Goal: Entertainment & Leisure: Consume media (video, audio)

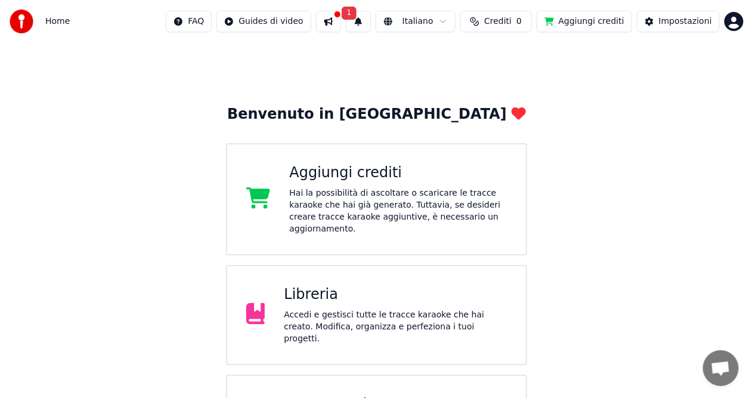
scroll to position [69, 0]
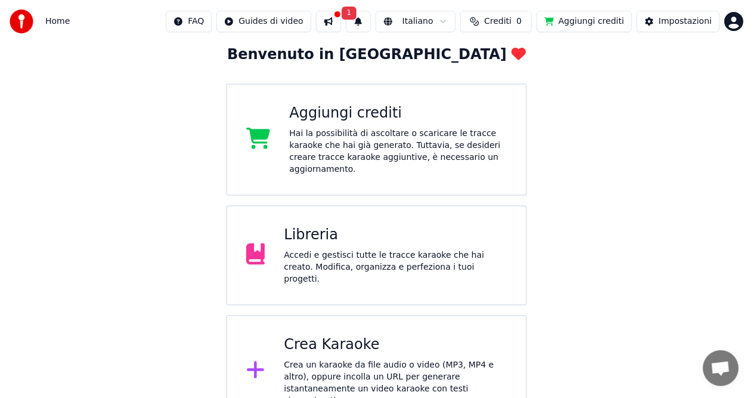
click at [325, 336] on div "Crea Karaoke" at bounding box center [395, 344] width 223 height 19
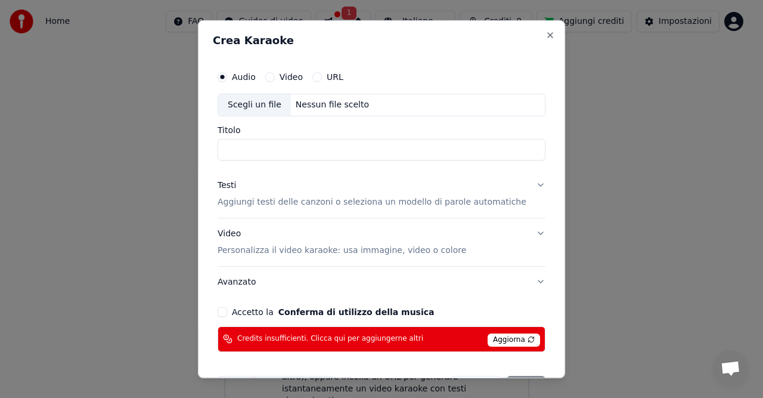
click at [514, 333] on span "Aggiorna" at bounding box center [514, 339] width 52 height 13
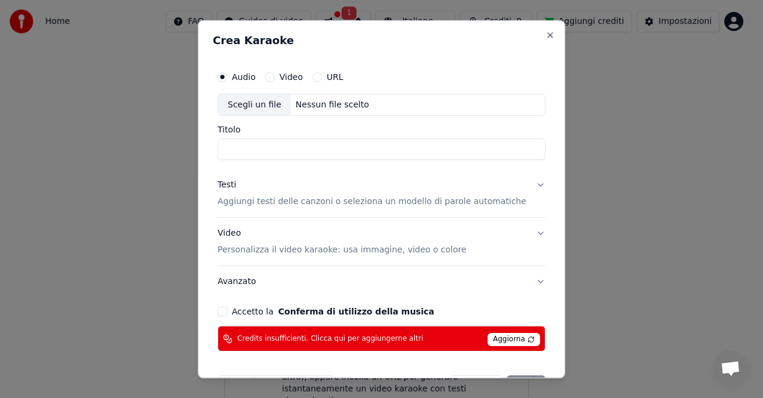
click at [507, 336] on span "Aggiorna" at bounding box center [514, 339] width 52 height 13
click at [546, 36] on button "Close" at bounding box center [551, 35] width 10 height 10
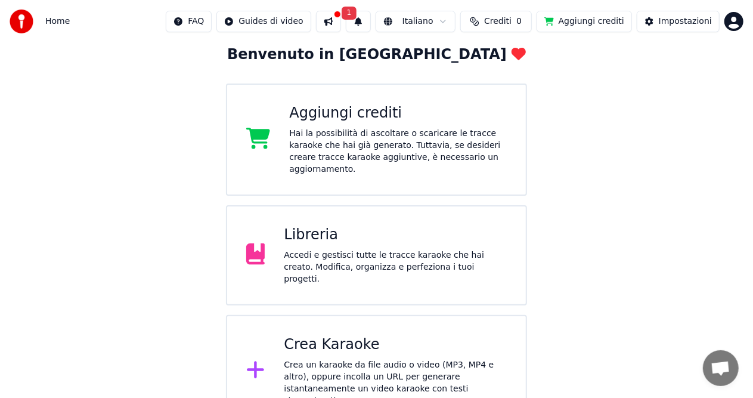
click at [581, 17] on button "Aggiungi crediti" at bounding box center [584, 21] width 95 height 21
click at [341, 21] on button at bounding box center [328, 21] width 25 height 21
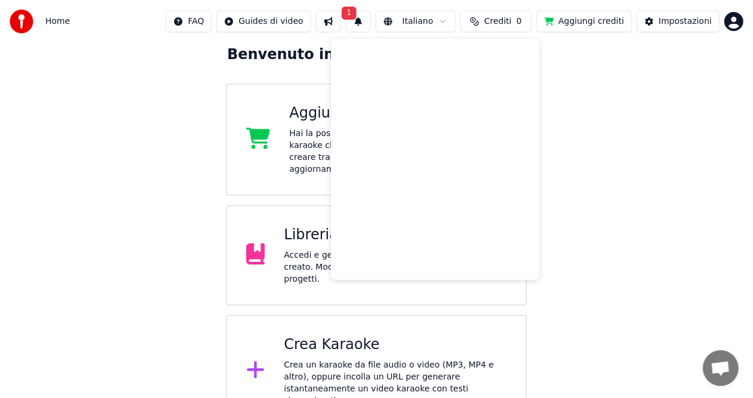
click at [619, 213] on div "Benvenuto in Youka Aggiungi crediti Hai la possibilità di ascoltare o scaricare…" at bounding box center [376, 200] width 753 height 453
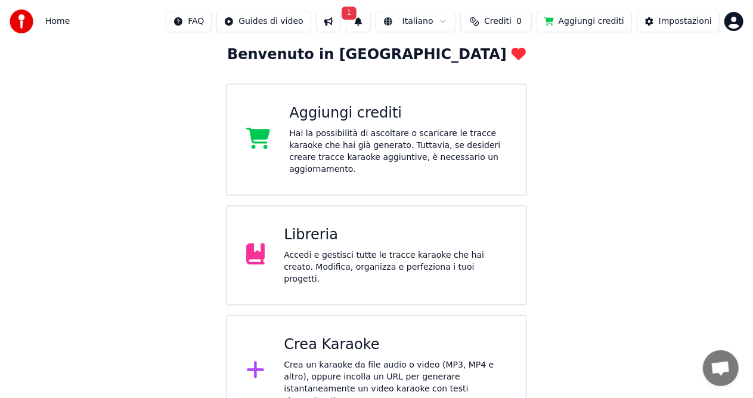
click at [369, 21] on button "1" at bounding box center [358, 21] width 25 height 21
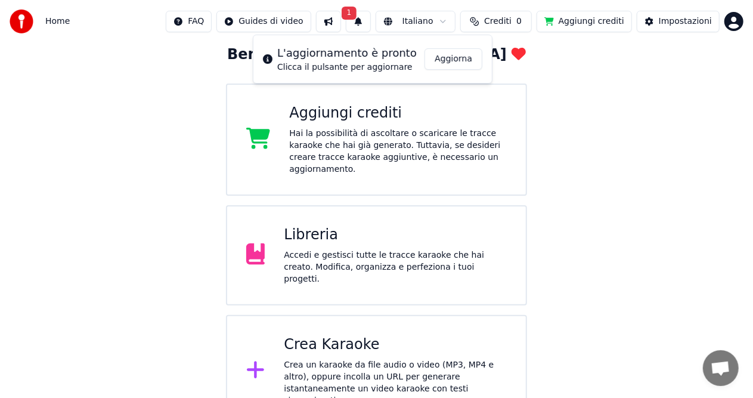
click at [460, 61] on button "Aggiorna" at bounding box center [454, 58] width 58 height 21
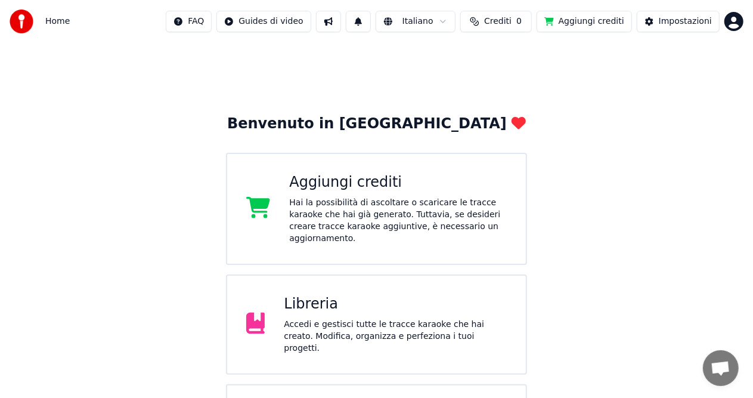
click at [736, 19] on html "Home FAQ Guides di video Italiano Crediti 0 Aggiungi crediti Impostazioni Benve…" at bounding box center [376, 248] width 753 height 496
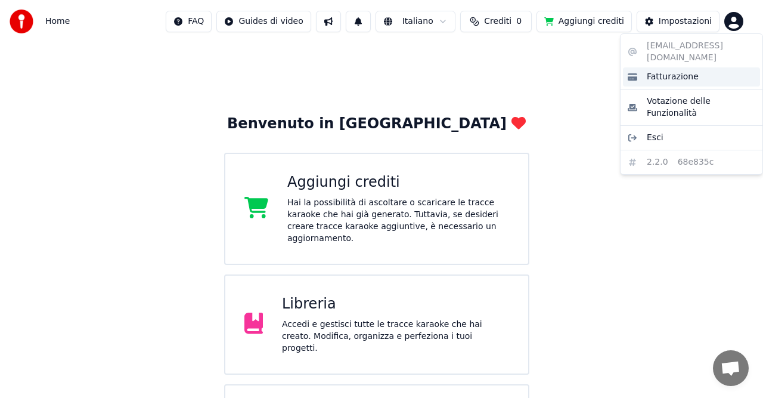
click at [645, 67] on div "Fatturazione" at bounding box center [691, 76] width 137 height 19
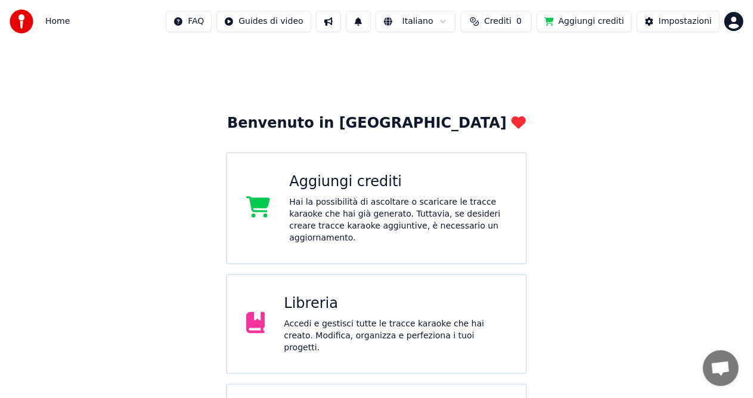
scroll to position [60, 0]
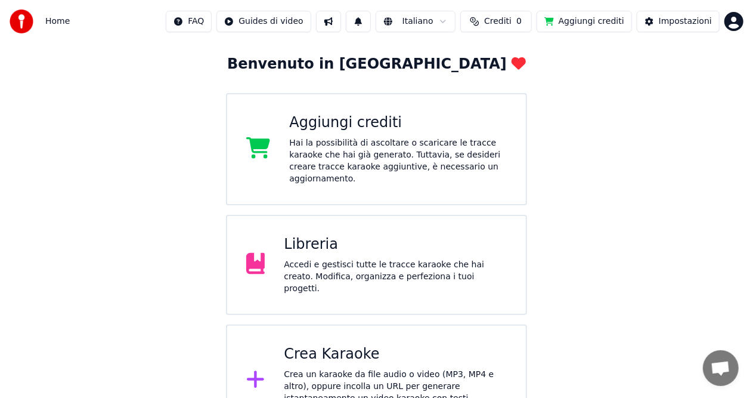
click at [453, 259] on div "Accedi e gestisci tutte le tracce karaoke che hai creato. Modifica, organizza e…" at bounding box center [395, 277] width 223 height 36
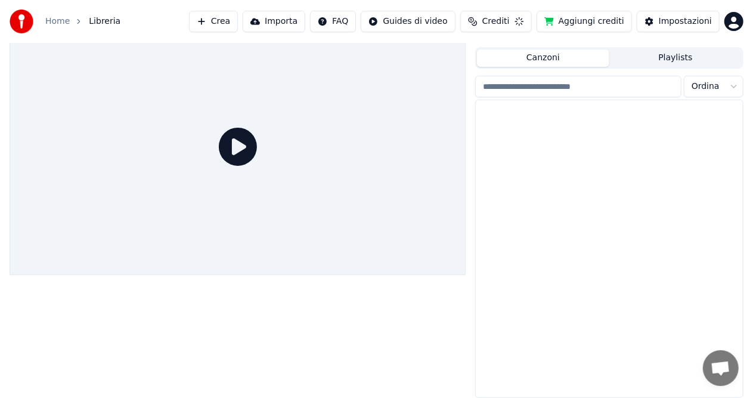
scroll to position [24, 0]
click at [501, 160] on img at bounding box center [508, 161] width 55 height 31
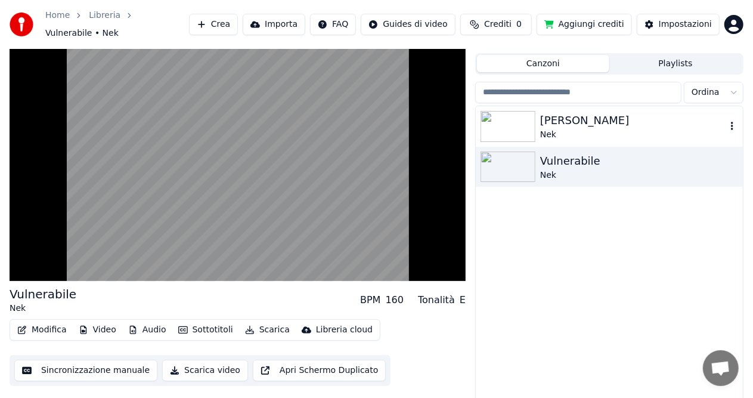
click at [499, 113] on img at bounding box center [508, 126] width 55 height 31
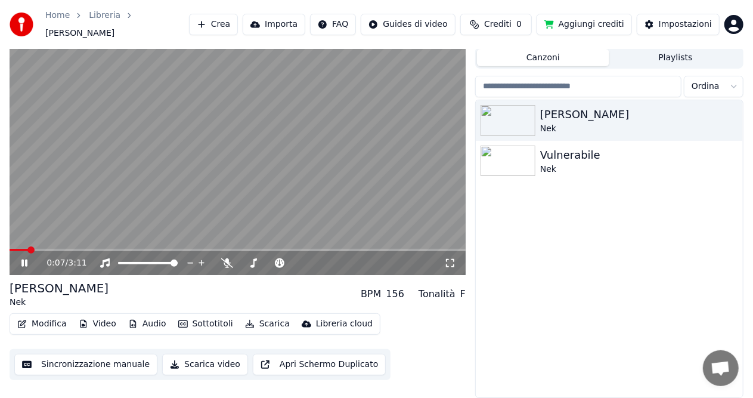
click at [52, 251] on span at bounding box center [238, 250] width 456 height 2
click at [522, 23] on span "0" at bounding box center [519, 24] width 5 height 12
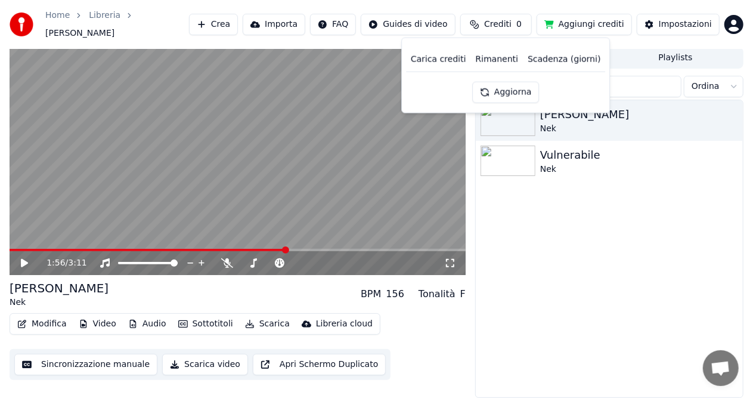
click at [520, 89] on button "Aggiorna" at bounding box center [505, 91] width 67 height 21
click at [644, 253] on div "[PERSON_NAME] Nek Vulnerabile Nek" at bounding box center [609, 248] width 267 height 297
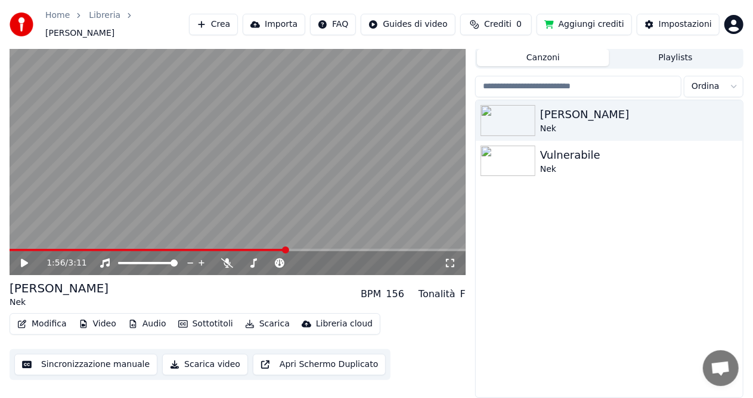
scroll to position [26, 0]
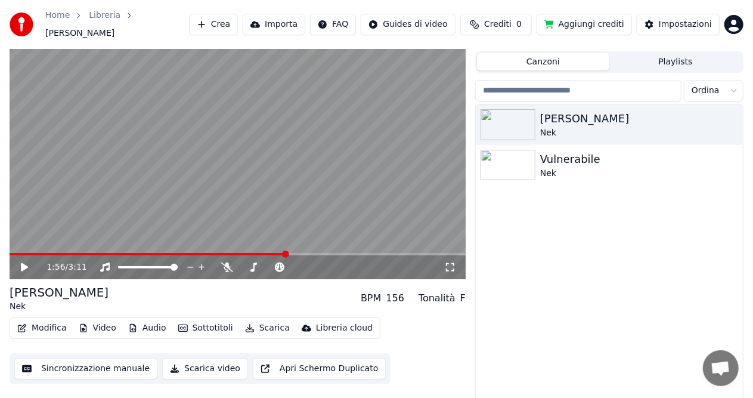
click at [663, 56] on button "Playlists" at bounding box center [676, 61] width 132 height 17
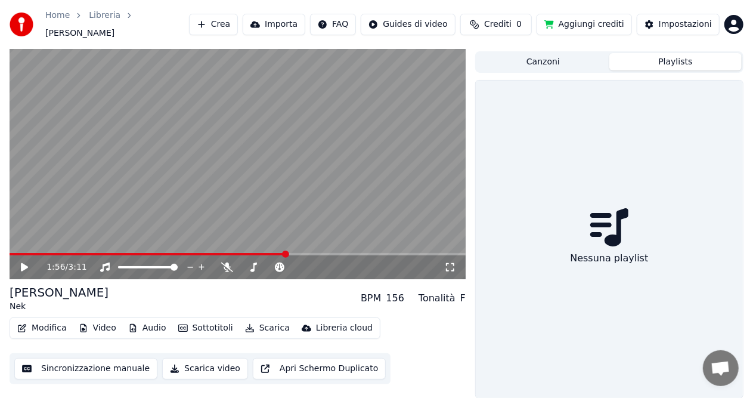
click at [556, 60] on button "Canzoni" at bounding box center [543, 61] width 132 height 17
